Goal: Task Accomplishment & Management: Use online tool/utility

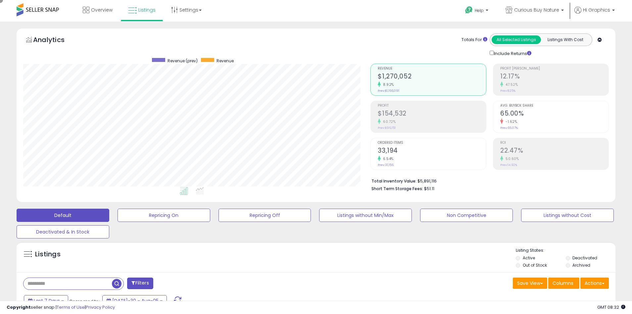
scroll to position [136, 347]
click at [538, 10] on span "Curious Buy Nature" at bounding box center [536, 10] width 45 height 7
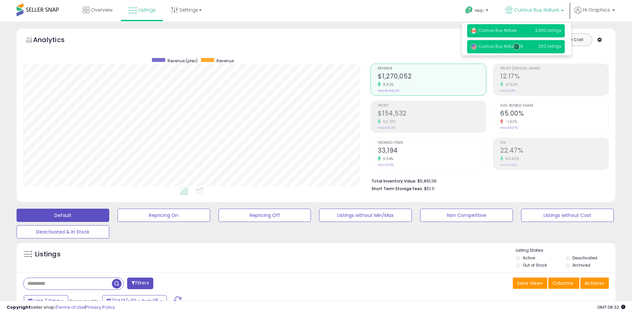
click at [516, 47] on span "Curious Buy Nature US" at bounding box center [496, 46] width 53 height 6
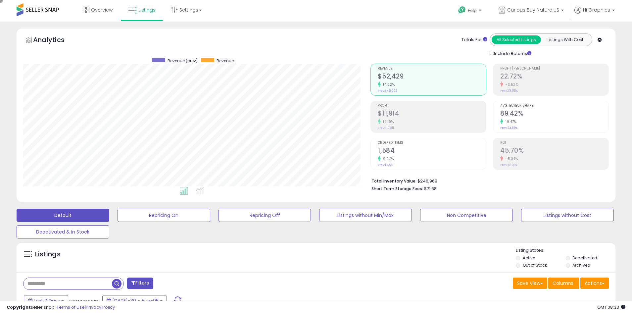
scroll to position [126, 0]
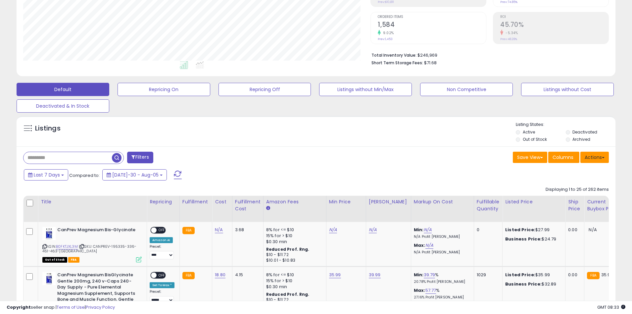
click at [594, 157] on button "Actions" at bounding box center [594, 157] width 28 height 11
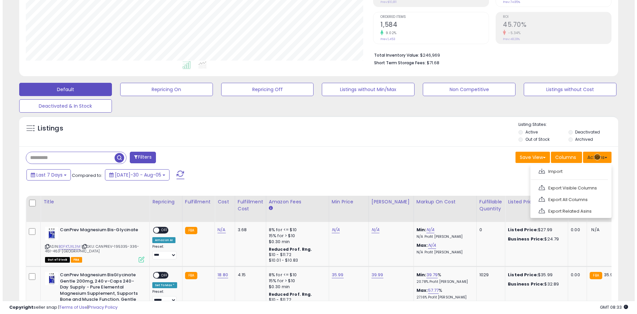
scroll to position [140, 0]
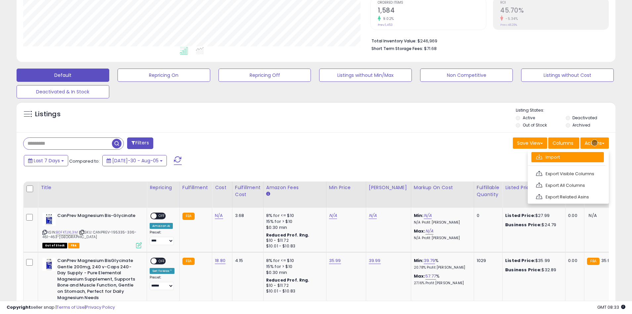
click at [567, 157] on link "Import" at bounding box center [567, 157] width 72 height 10
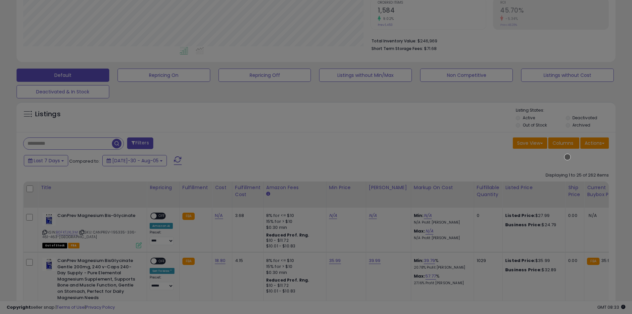
scroll to position [136, 350]
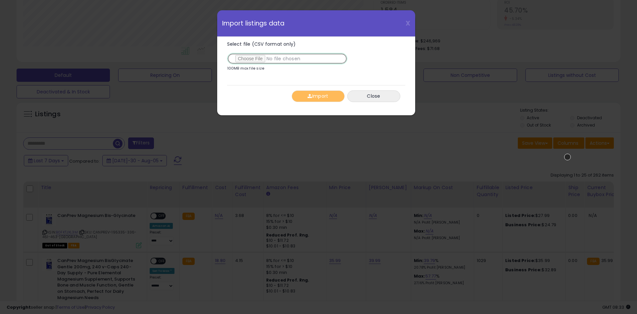
click at [286, 59] on input "Select file (CSV format only)" at bounding box center [287, 58] width 120 height 11
type input "**********"
click at [318, 96] on button "Import" at bounding box center [317, 96] width 53 height 12
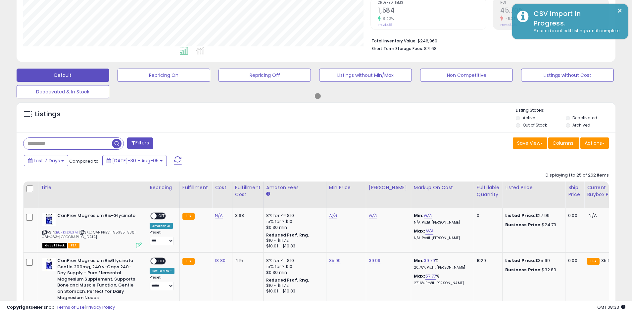
scroll to position [330715, 330504]
